Goal: Book appointment/travel/reservation

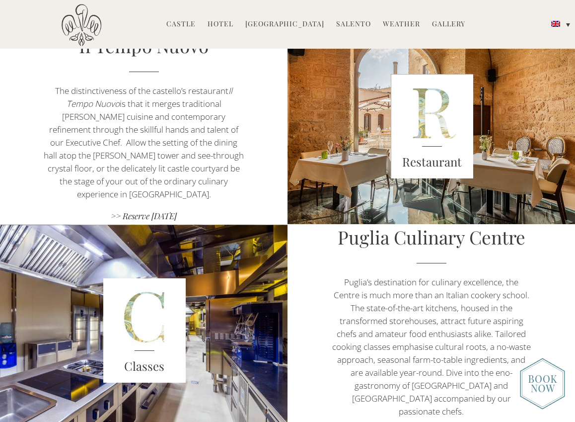
scroll to position [666, 0]
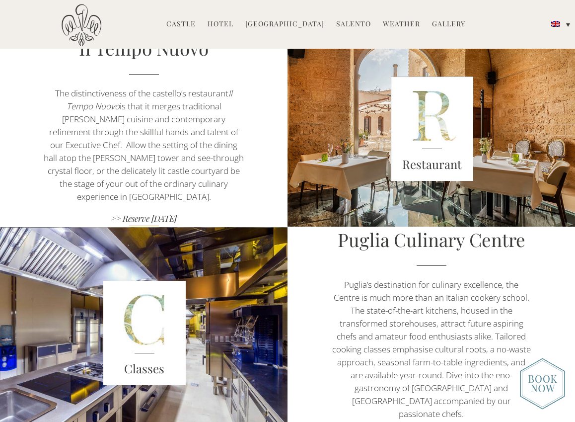
click at [151, 213] on link ">> Reserve [DATE]" at bounding box center [143, 219] width 201 height 13
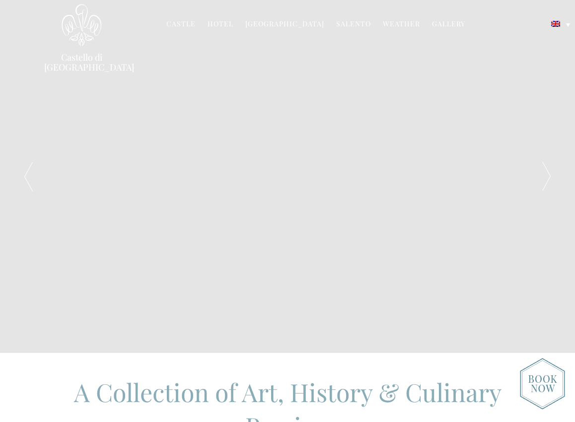
scroll to position [666, 0]
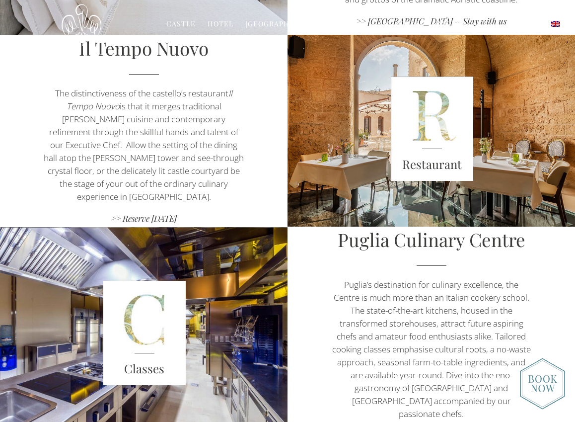
click at [173, 86] on div "Il Tempo Nuovo The distinctiveness of the castello’s restaurant Il Tempo Nuovo …" at bounding box center [144, 130] width 288 height 191
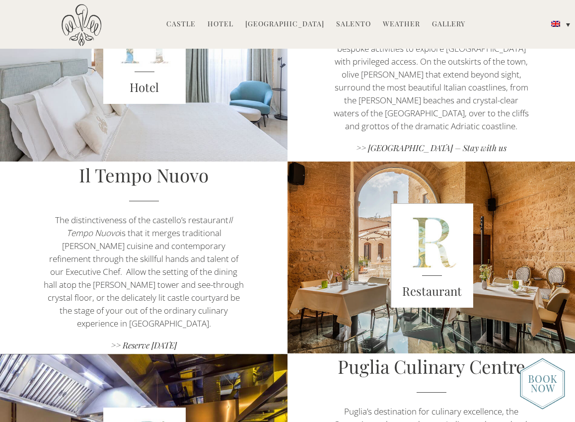
scroll to position [542, 0]
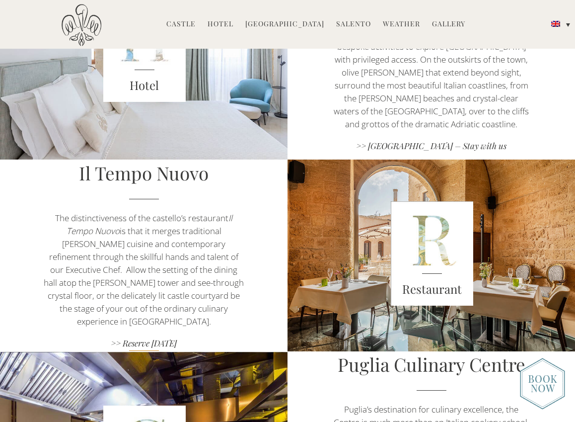
click at [154, 337] on link ">> Reserve [DATE]" at bounding box center [143, 343] width 201 height 13
